Goal: Task Accomplishment & Management: Manage account settings

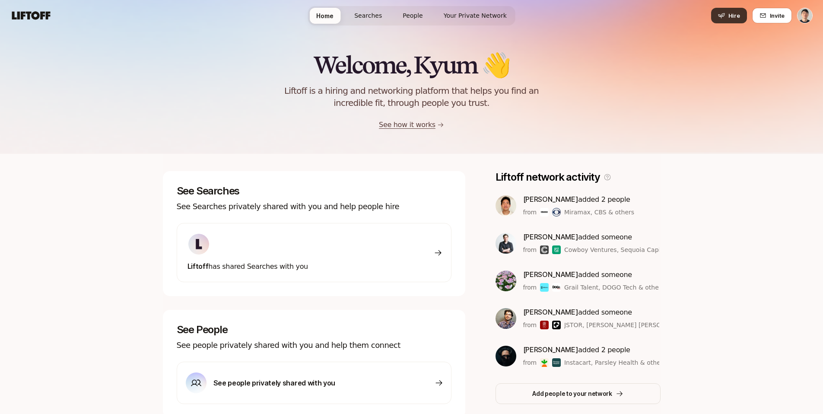
click at [728, 17] on button "Hire" at bounding box center [729, 16] width 36 height 16
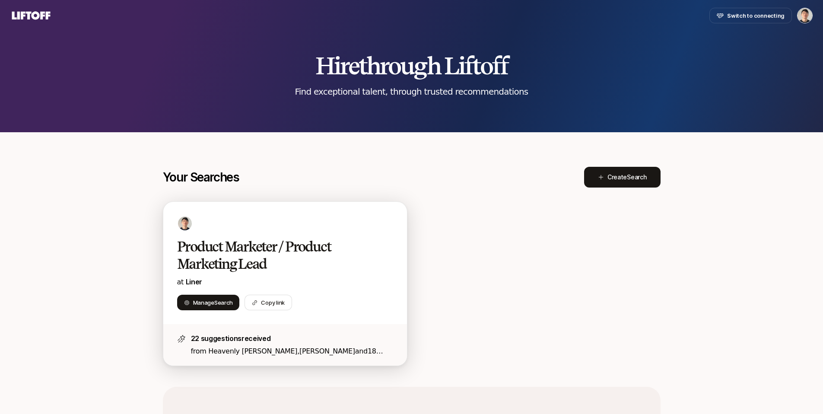
click at [241, 267] on h2 "Product Marketer / Product Marketing Lead" at bounding box center [276, 255] width 198 height 35
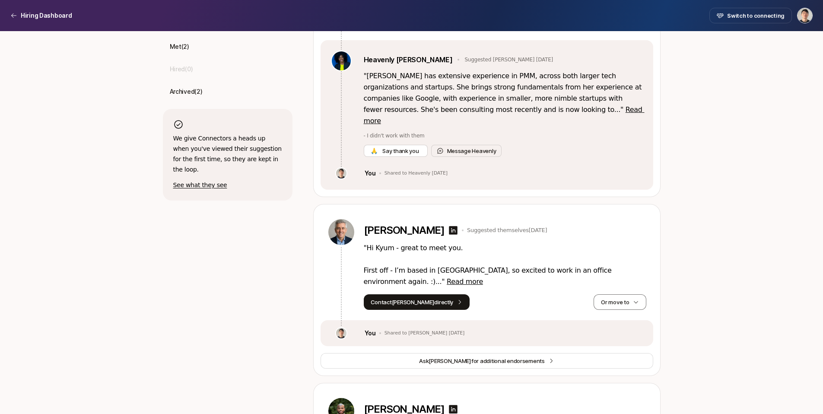
scroll to position [181, 0]
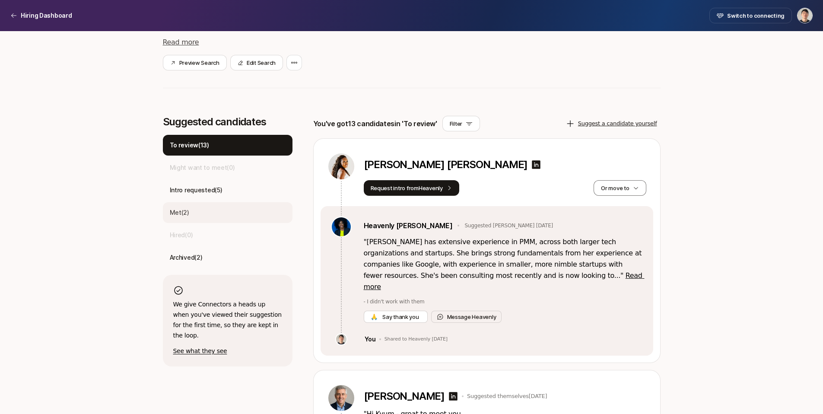
click at [190, 210] on div "Met ( 2 )" at bounding box center [228, 212] width 130 height 21
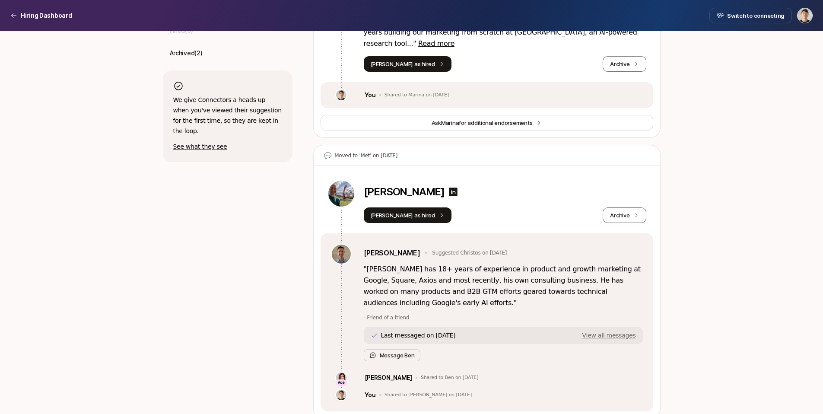
scroll to position [114, 0]
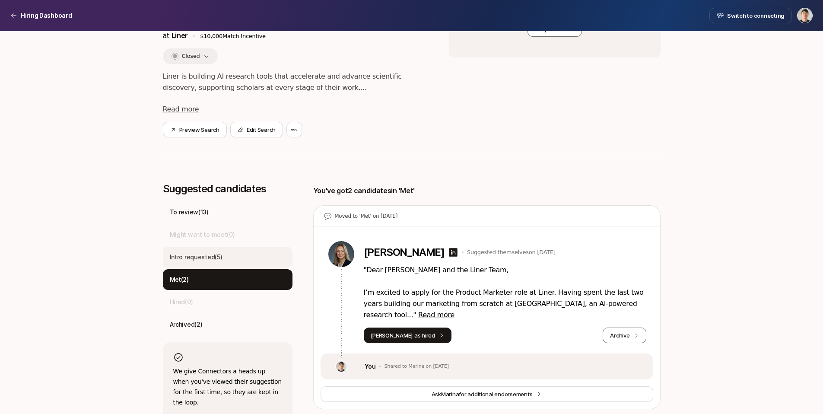
click at [219, 248] on div "Intro requested ( 5 )" at bounding box center [228, 257] width 130 height 21
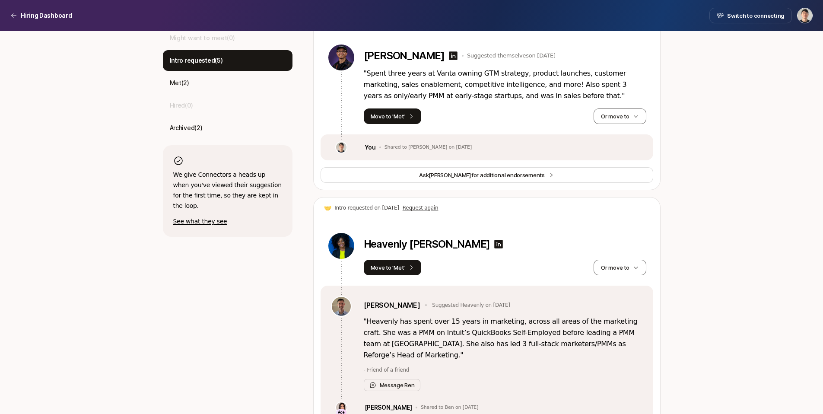
scroll to position [144, 0]
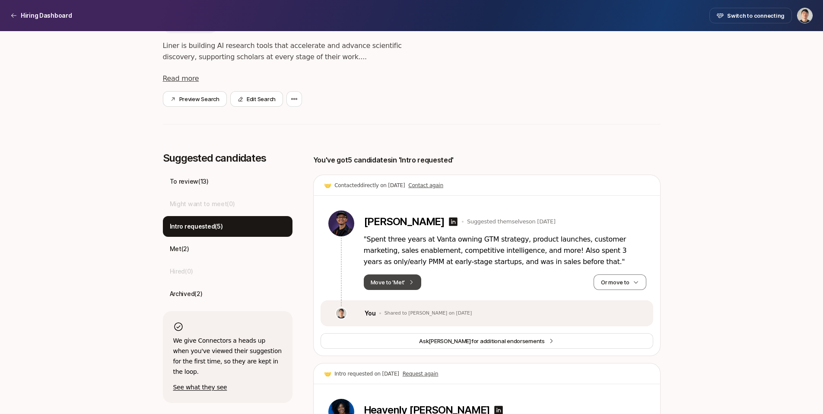
click at [407, 283] on button "Move to 'Met'" at bounding box center [393, 282] width 58 height 16
